Goal: Transaction & Acquisition: Purchase product/service

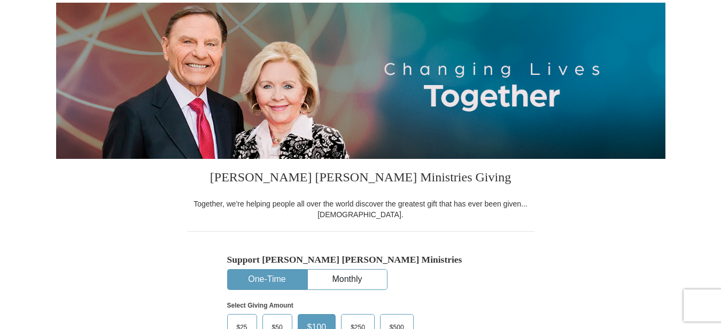
scroll to position [218, 0]
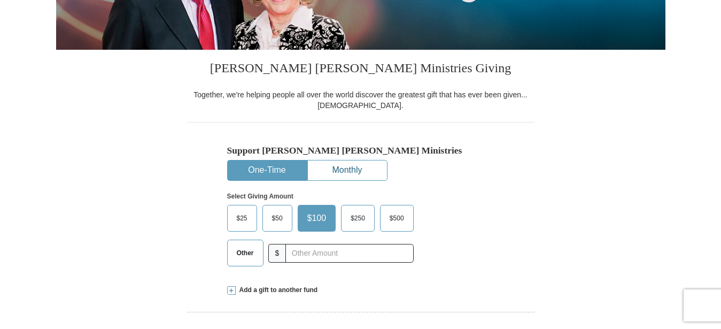
click at [341, 167] on button "Monthly" at bounding box center [347, 170] width 79 height 20
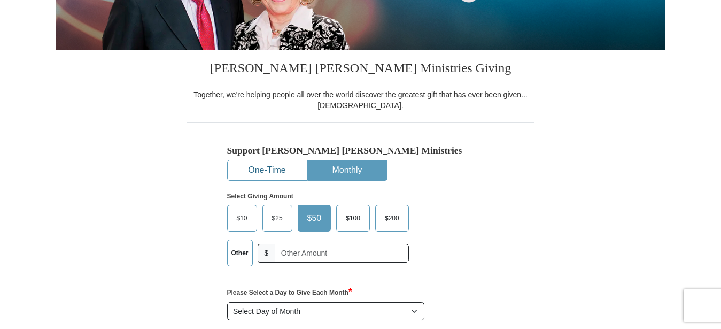
click at [260, 175] on button "One-Time" at bounding box center [267, 170] width 79 height 20
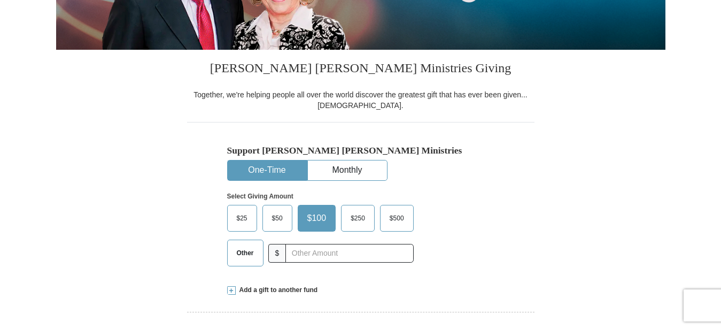
scroll to position [273, 0]
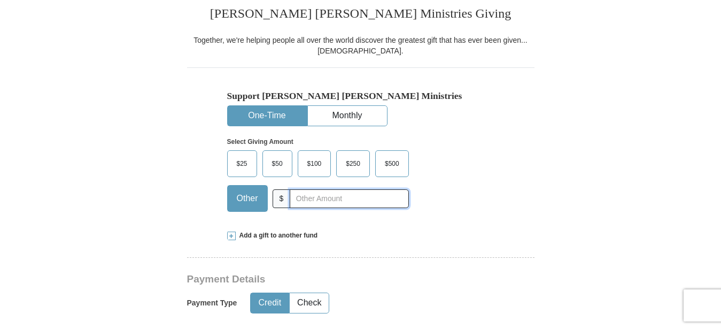
click at [306, 197] on input "text" at bounding box center [349, 198] width 119 height 19
type input "26.00"
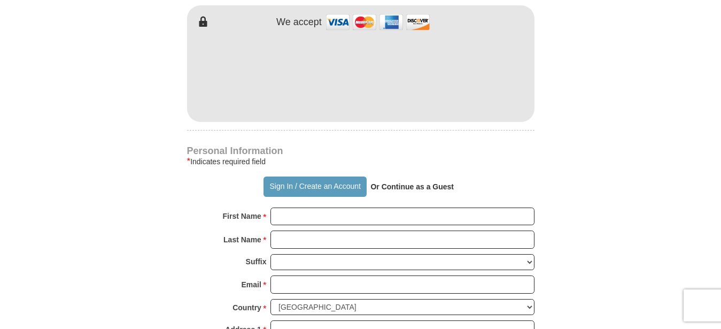
scroll to position [654, 0]
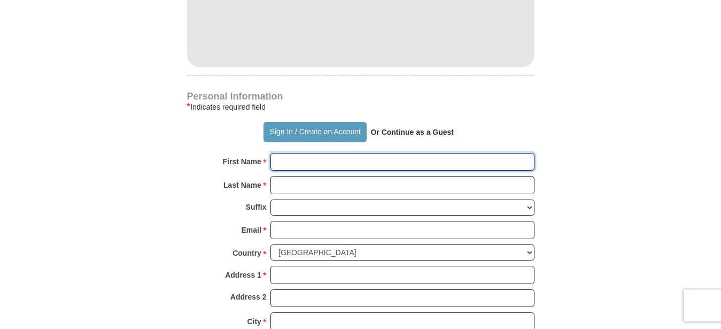
click at [295, 162] on input "First Name *" at bounding box center [403, 162] width 264 height 18
type input "[PERSON_NAME]"
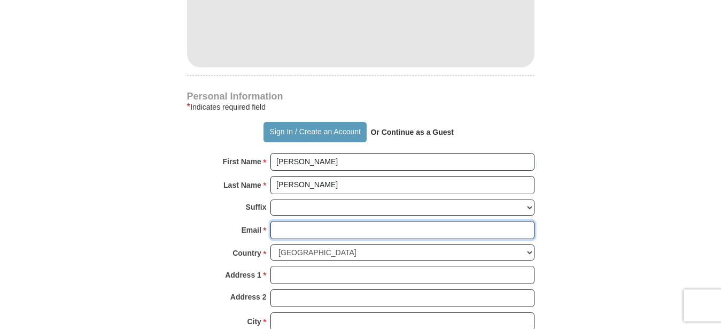
type input "[PERSON_NAME][EMAIL_ADDRESS][DOMAIN_NAME]"
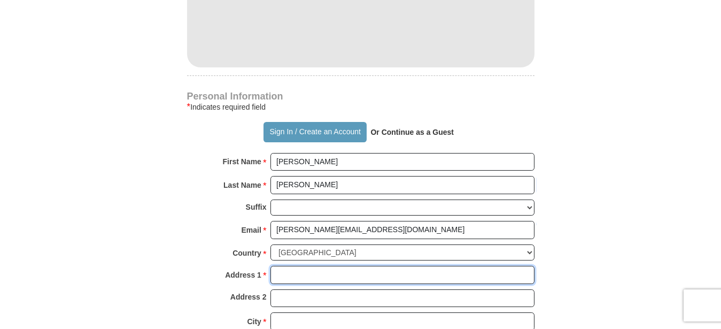
type input "Po Box 984"
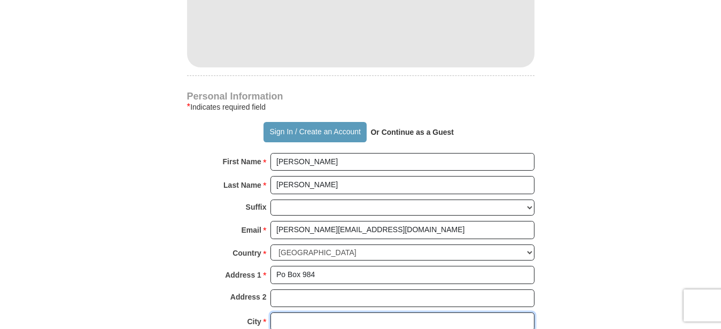
type input "Lake Junaluska"
select select "NC"
type input "28745"
type input "8285071129"
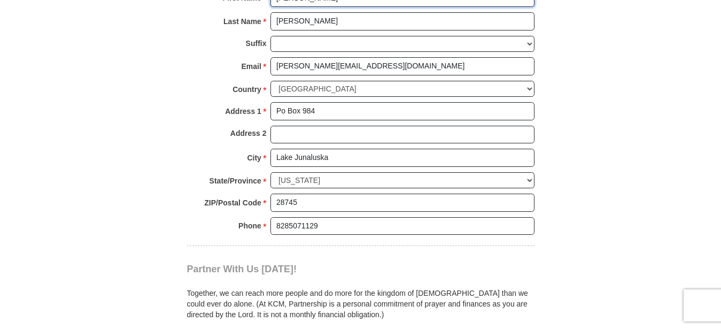
scroll to position [927, 0]
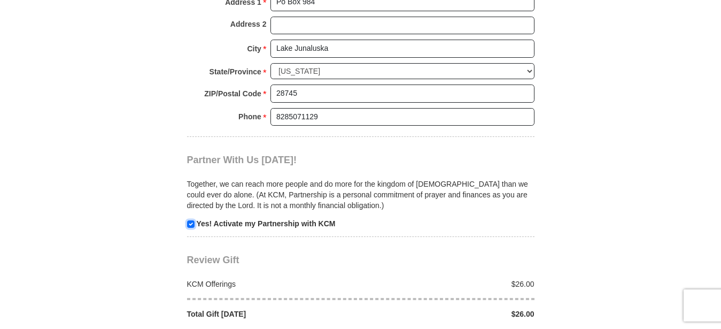
click at [191, 220] on input "checkbox" at bounding box center [190, 223] width 7 height 7
checkbox input "false"
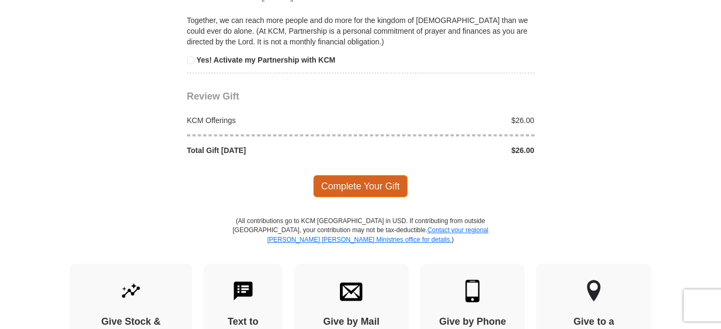
click at [345, 184] on span "Complete Your Gift" at bounding box center [360, 186] width 95 height 22
